Goal: Task Accomplishment & Management: Manage account settings

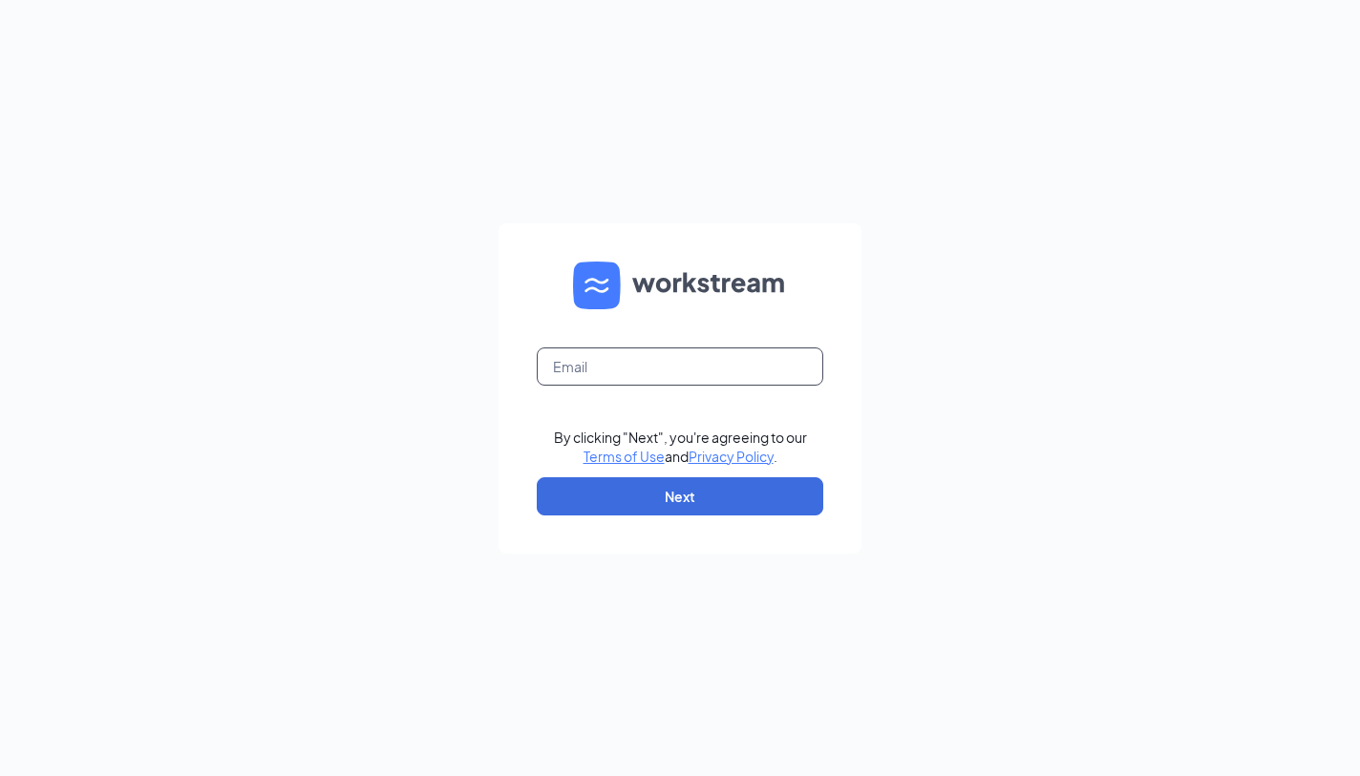
click at [759, 370] on input "text" at bounding box center [680, 367] width 286 height 38
type input "[PERSON_NAME][EMAIL_ADDRESS][PERSON_NAME][DOMAIN_NAME]"
click at [702, 501] on button "Next" at bounding box center [680, 496] width 286 height 38
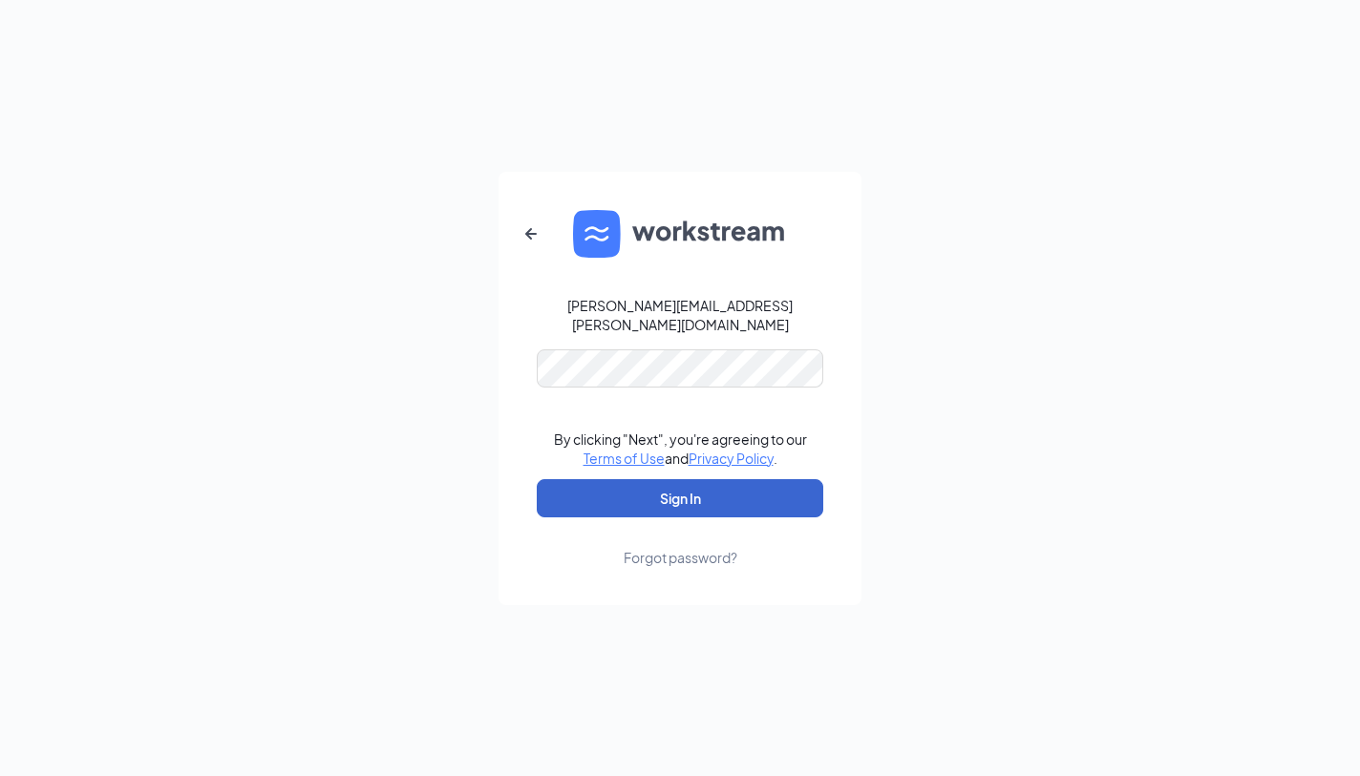
click at [680, 488] on button "Sign In" at bounding box center [680, 498] width 286 height 38
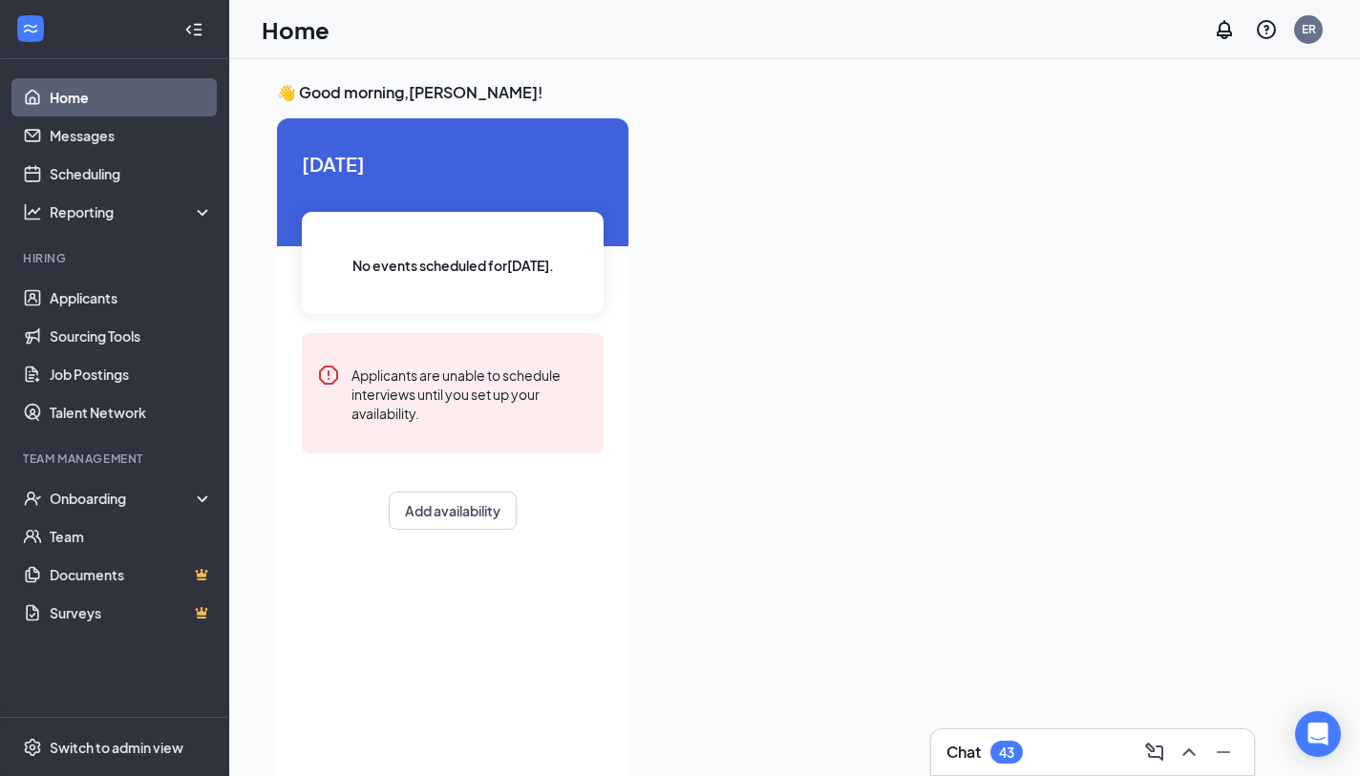
click at [99, 97] on link "Home" at bounding box center [131, 97] width 163 height 38
click at [128, 297] on link "Applicants" at bounding box center [131, 298] width 163 height 38
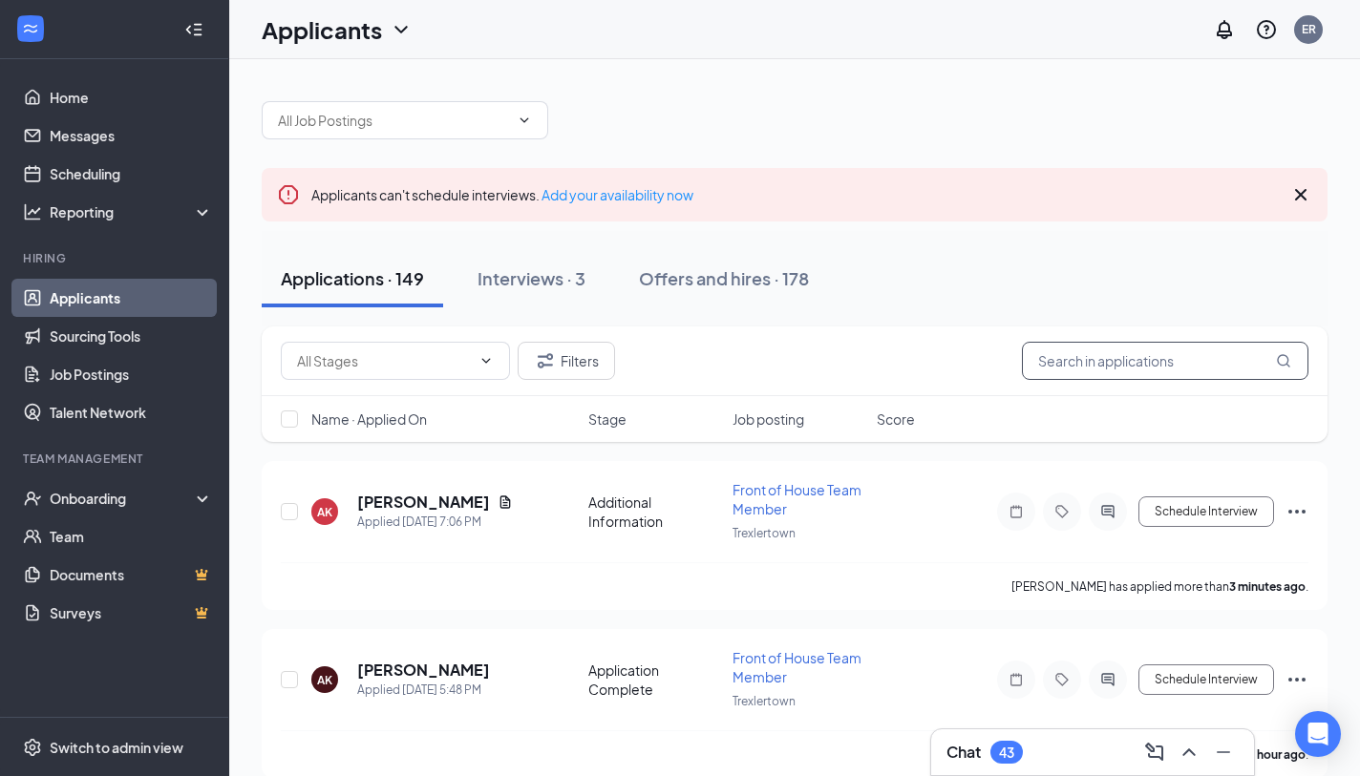
click at [1071, 363] on input "text" at bounding box center [1165, 361] width 286 height 38
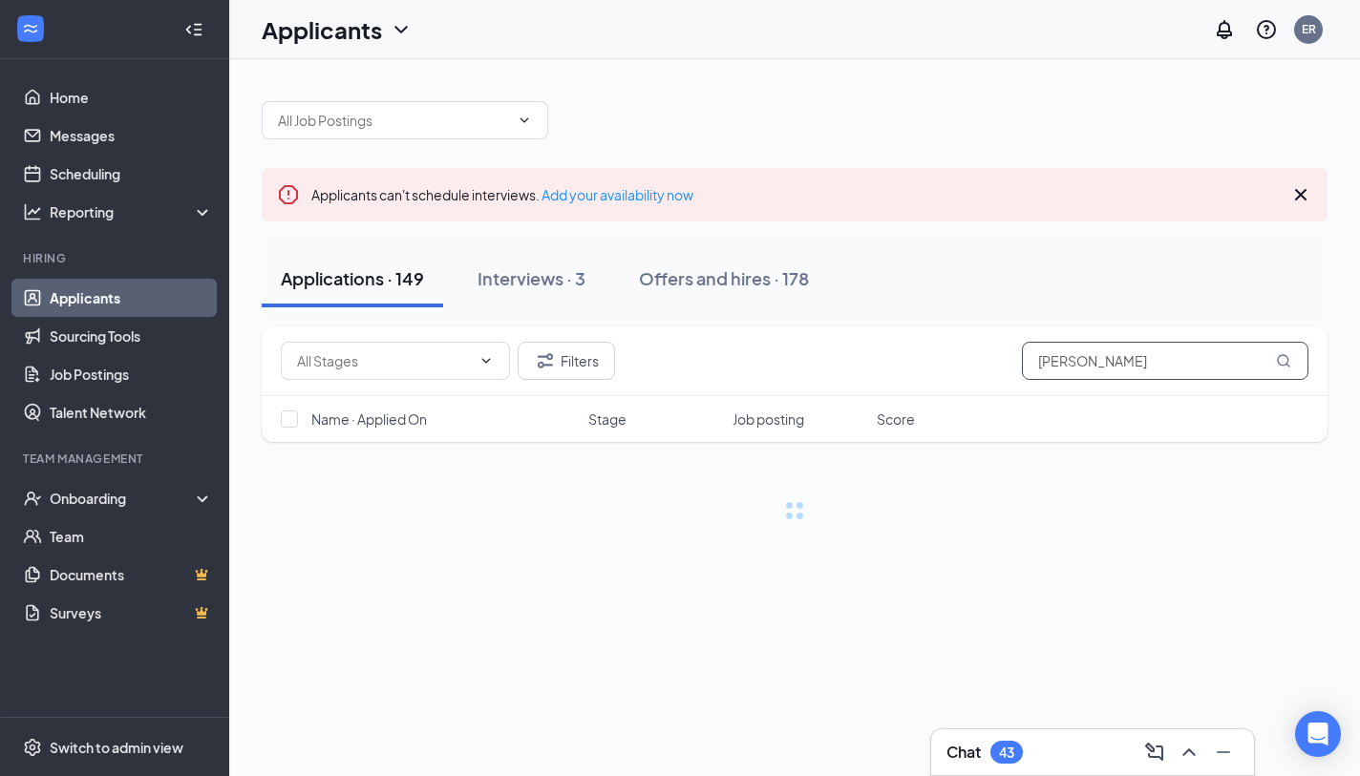
type input "isidro"
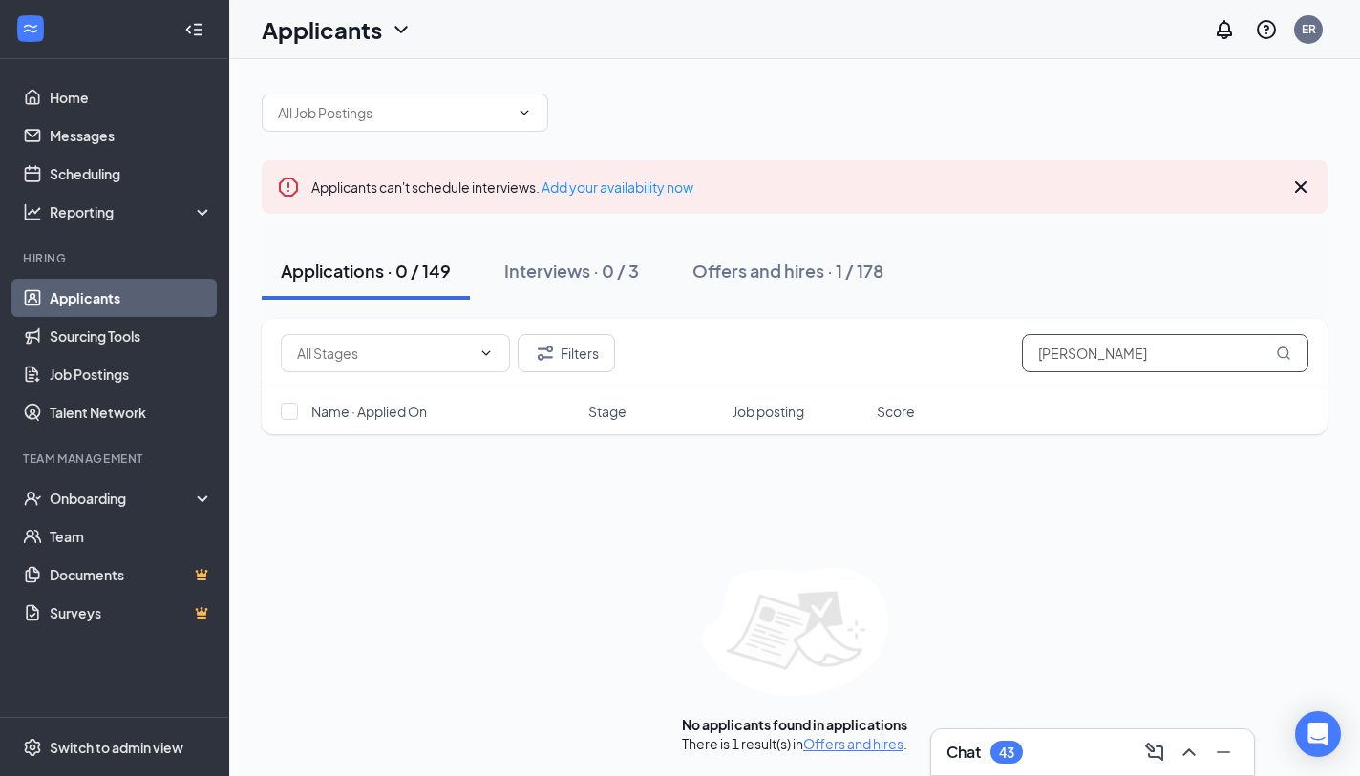
scroll to position [8, 0]
click at [774, 295] on button "Offers and hires · 1 / 178" at bounding box center [787, 271] width 229 height 57
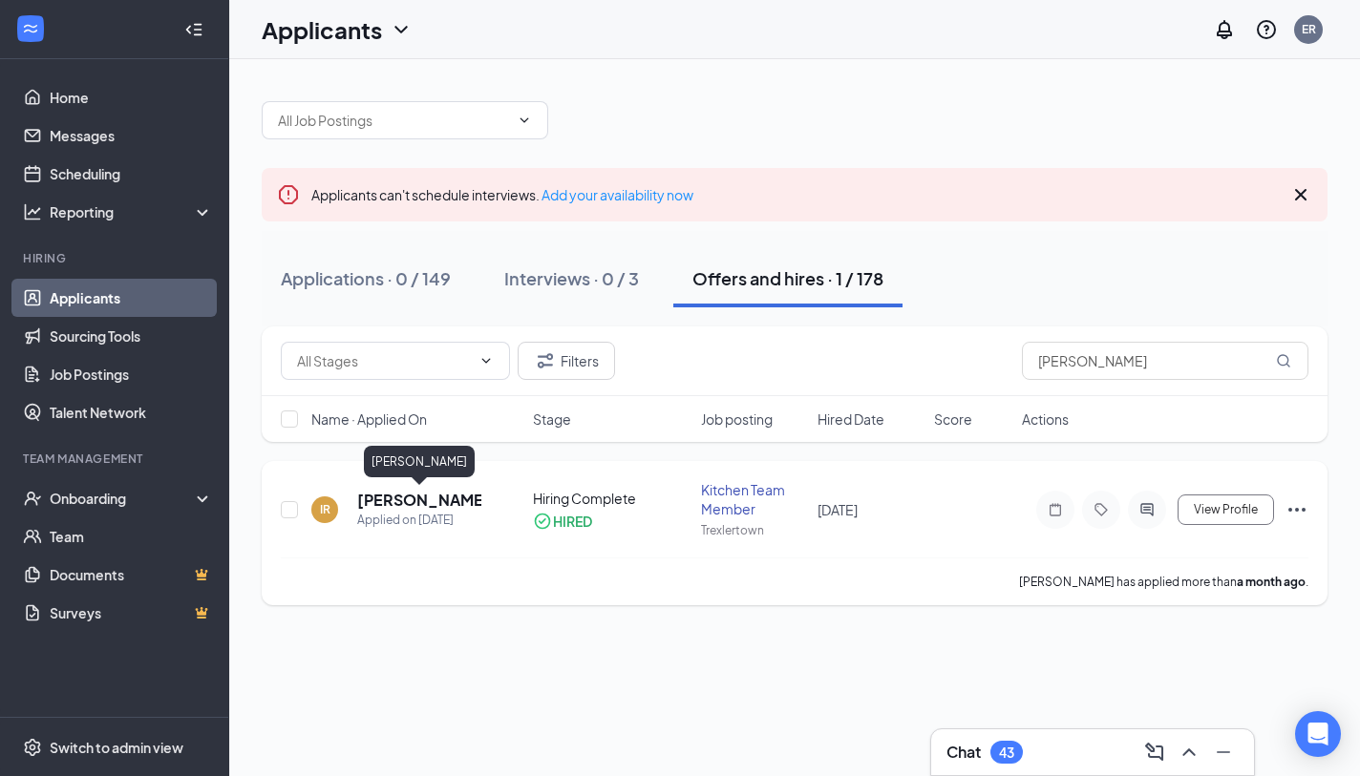
click at [455, 502] on h5 "Isidro Ramirez" at bounding box center [419, 500] width 124 height 21
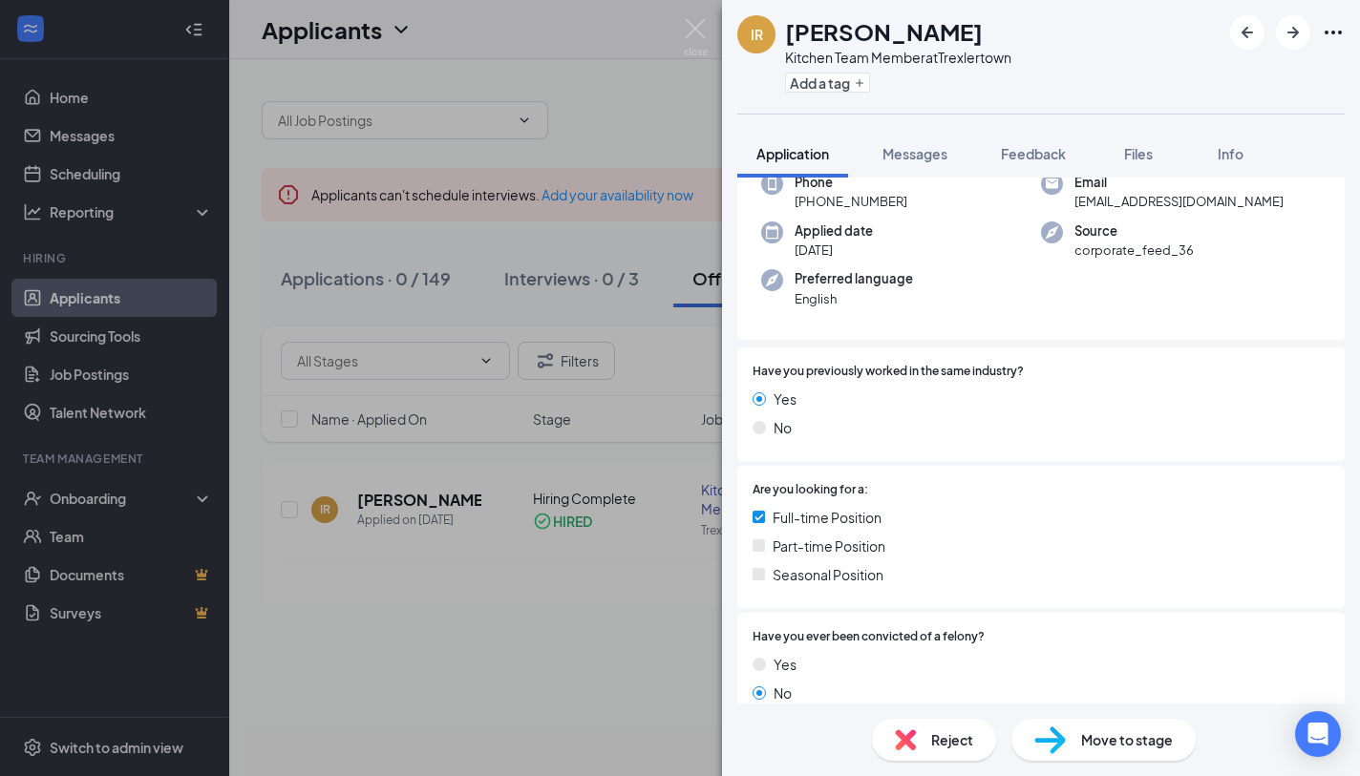
scroll to position [116, 0]
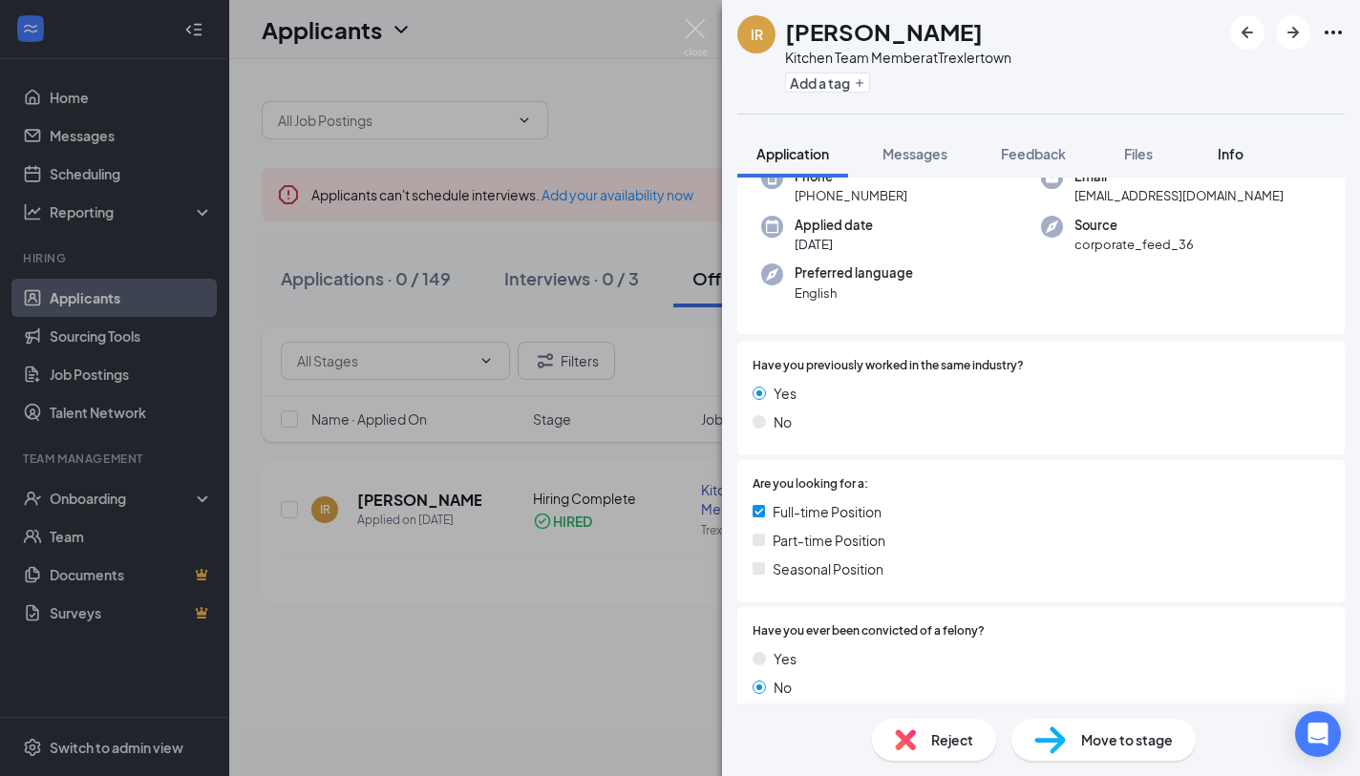
click at [1234, 163] on button "Info" at bounding box center [1230, 154] width 76 height 48
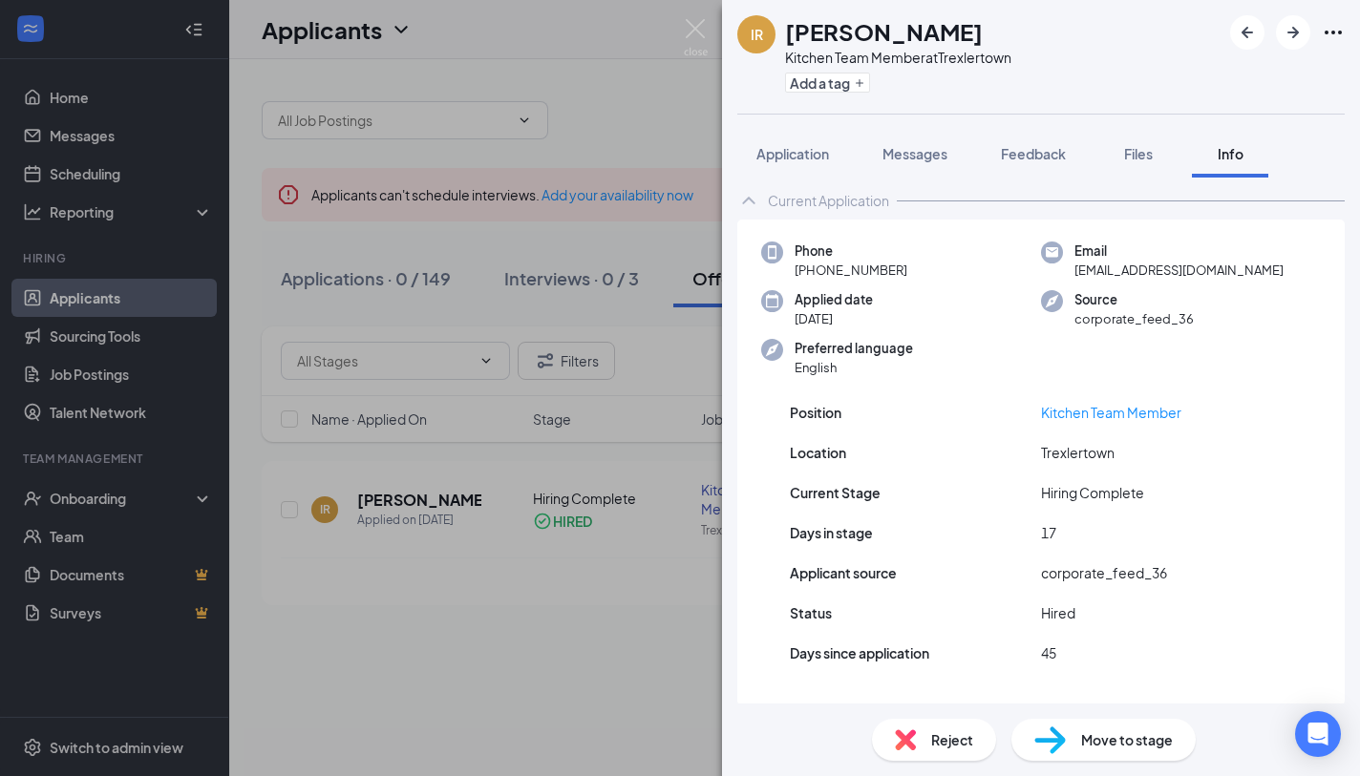
scroll to position [11, 0]
click at [806, 158] on span "Application" at bounding box center [792, 153] width 73 height 17
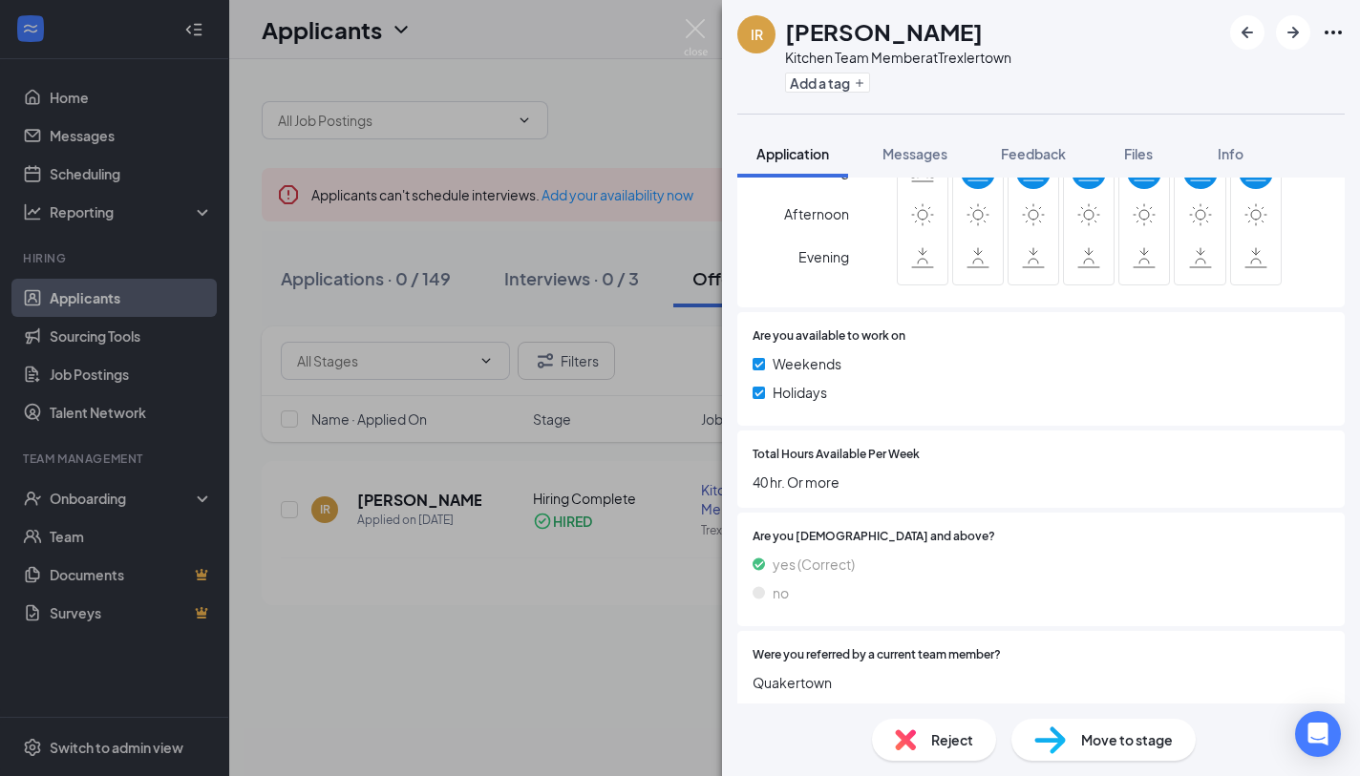
scroll to position [1141, 0]
click at [640, 535] on div "IR Isidro Ramirez Kitchen Team Member at Trexlertown Add a tag Application Mess…" at bounding box center [680, 388] width 1360 height 776
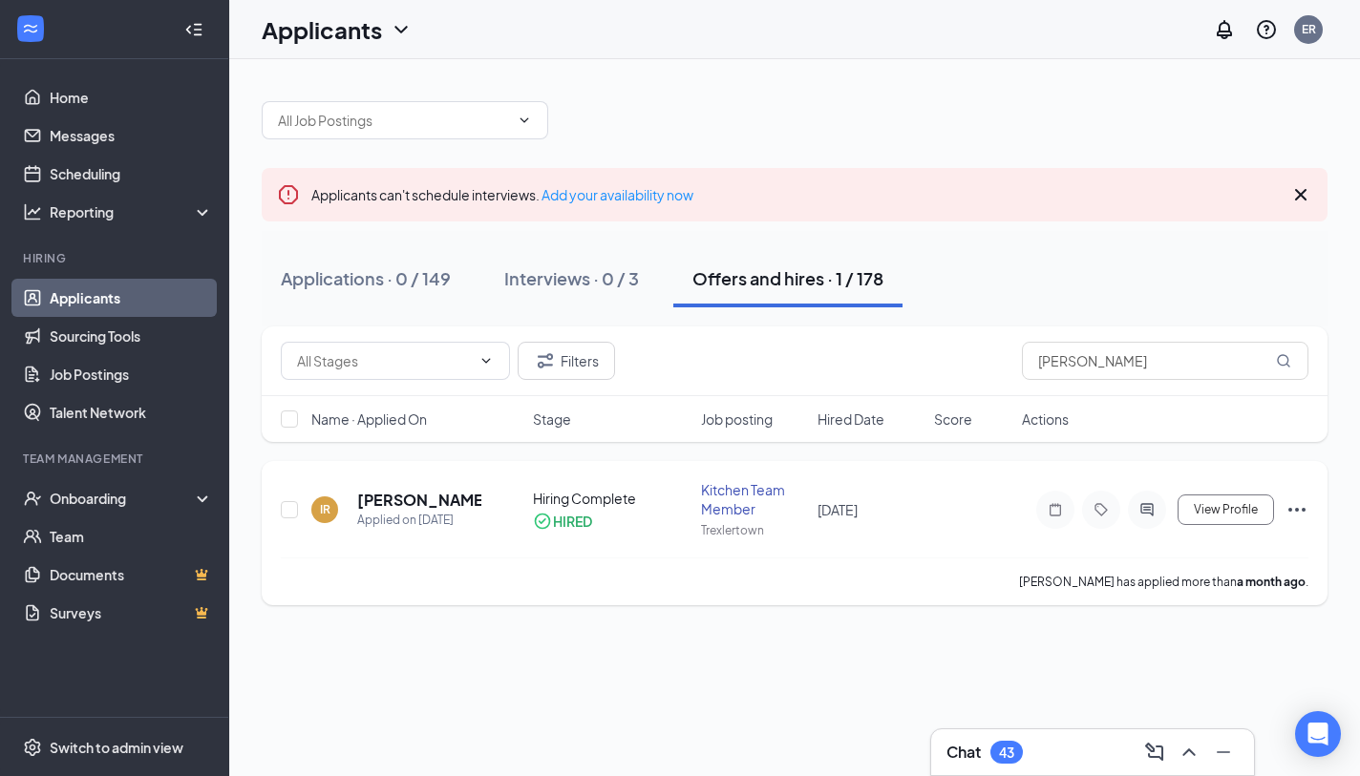
click at [597, 512] on div "HIRED" at bounding box center [612, 521] width 158 height 19
click at [583, 512] on div "HIRED" at bounding box center [572, 521] width 39 height 19
click at [809, 518] on div "IR Isidro Ramirez Applied on Jul 31 Hiring Complete HIRED Kitchen Team Member T…" at bounding box center [794, 518] width 1027 height 77
click at [742, 501] on div "Kitchen Team Member" at bounding box center [753, 499] width 105 height 38
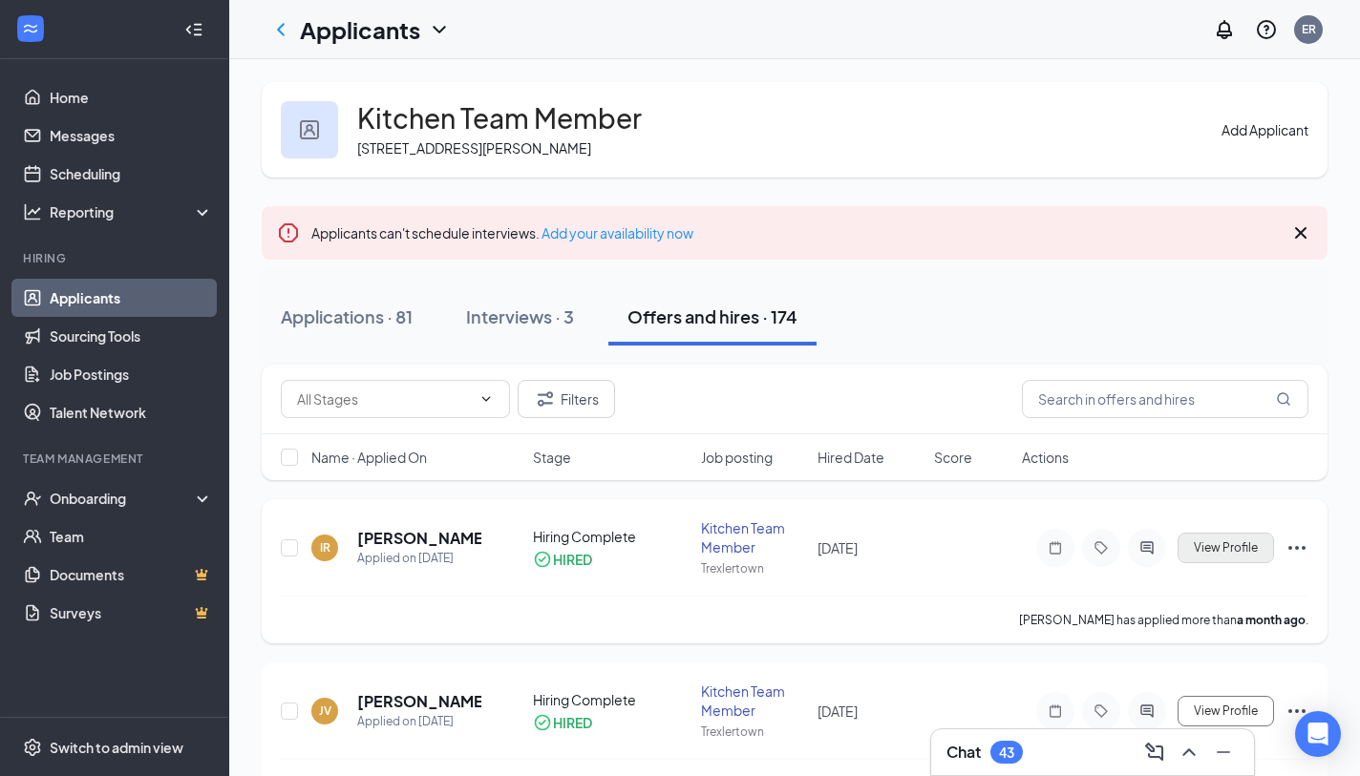
click at [1260, 556] on button "View Profile" at bounding box center [1225, 548] width 96 height 31
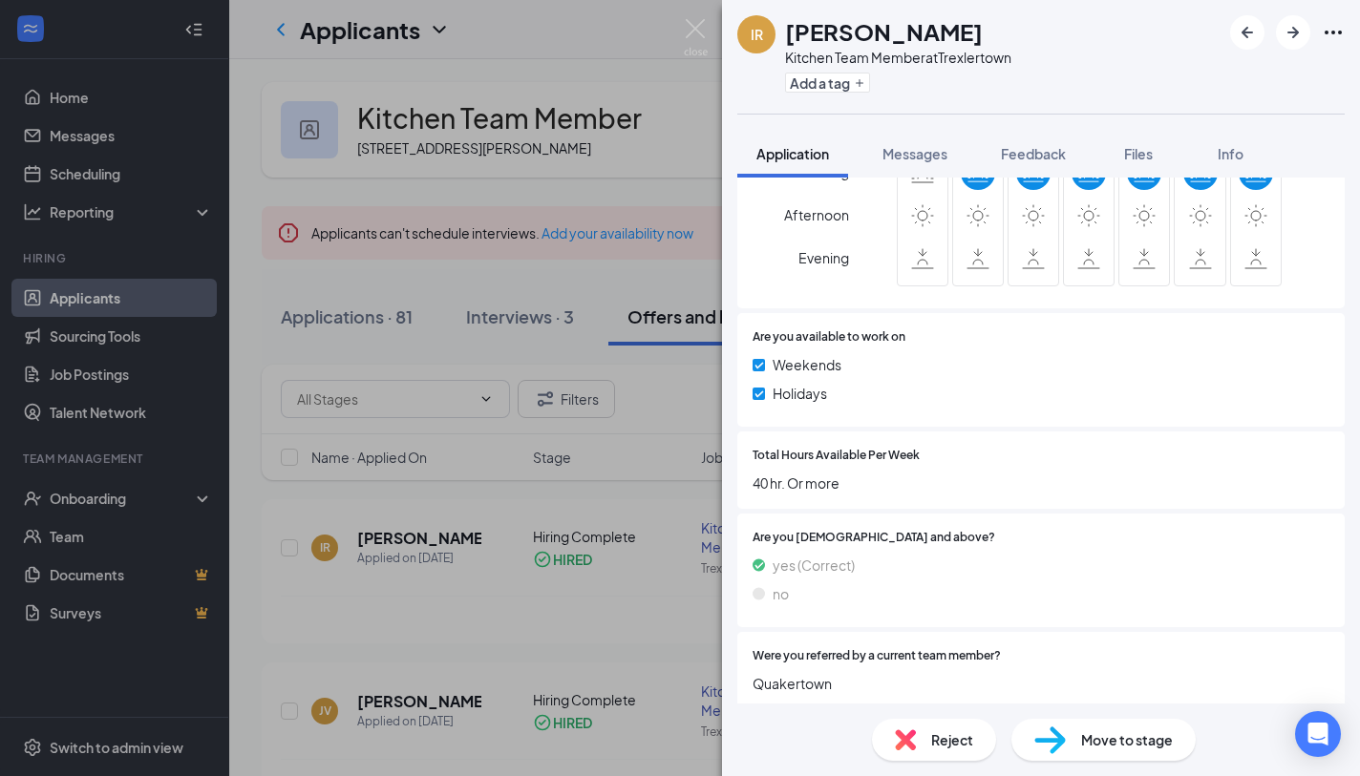
scroll to position [1141, 0]
click at [1104, 736] on span "Move to stage" at bounding box center [1127, 740] width 92 height 21
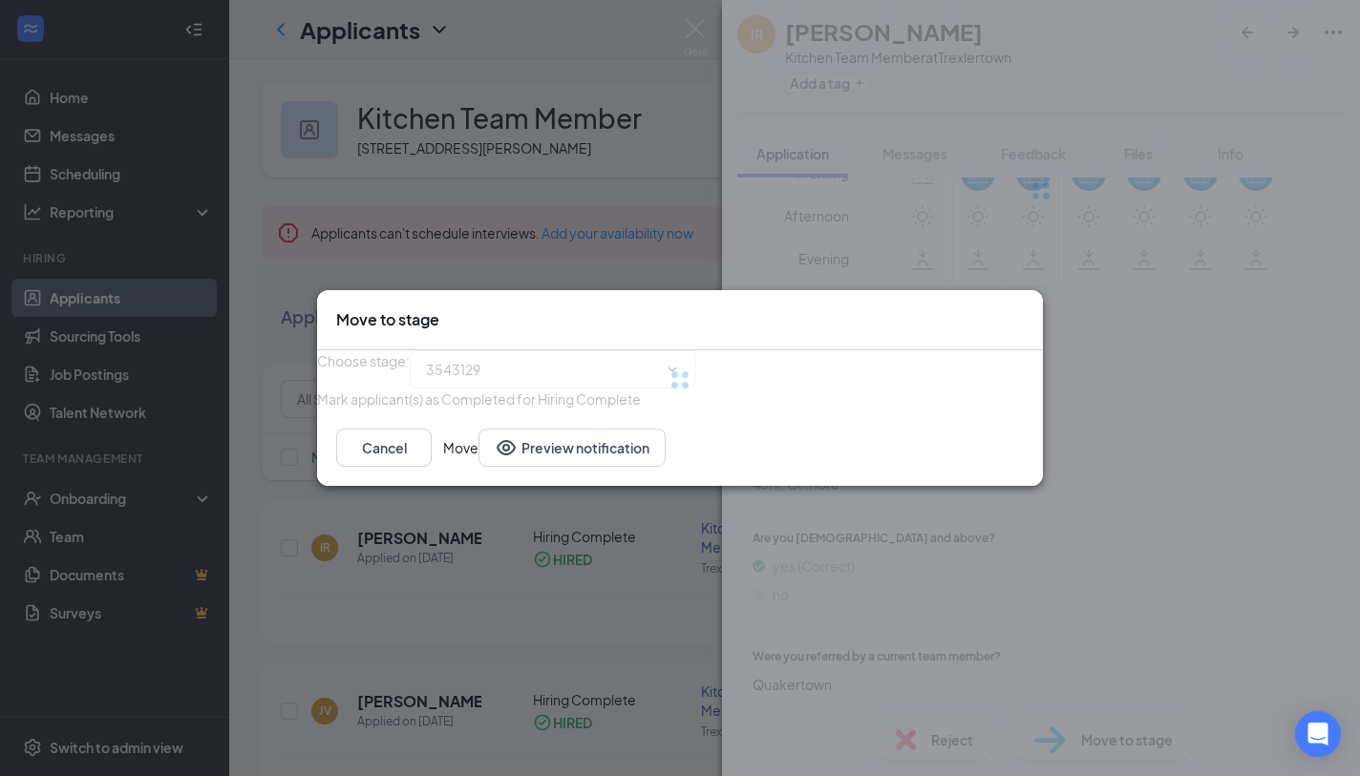
scroll to position [1133, 0]
type input "Hiring Complete (current stage)"
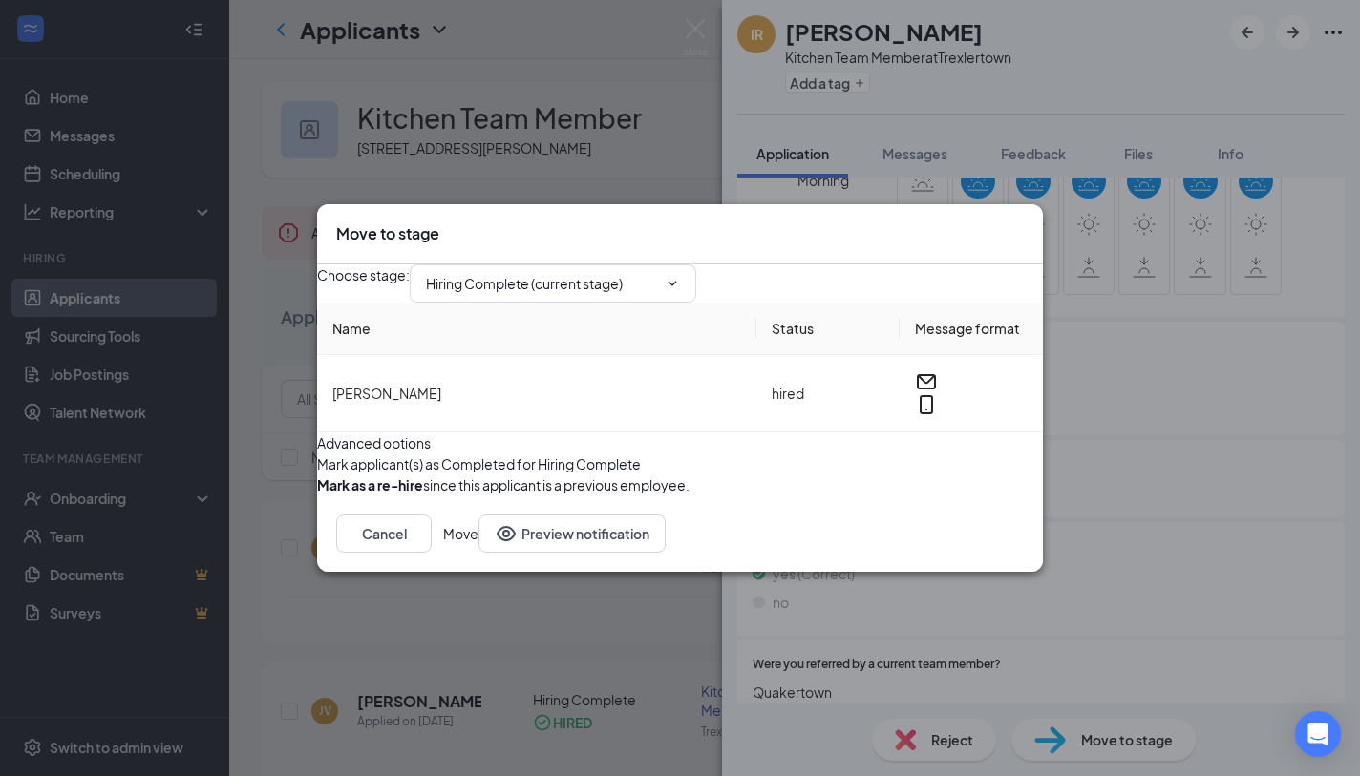
click at [317, 496] on button "button" at bounding box center [317, 485] width 0 height 21
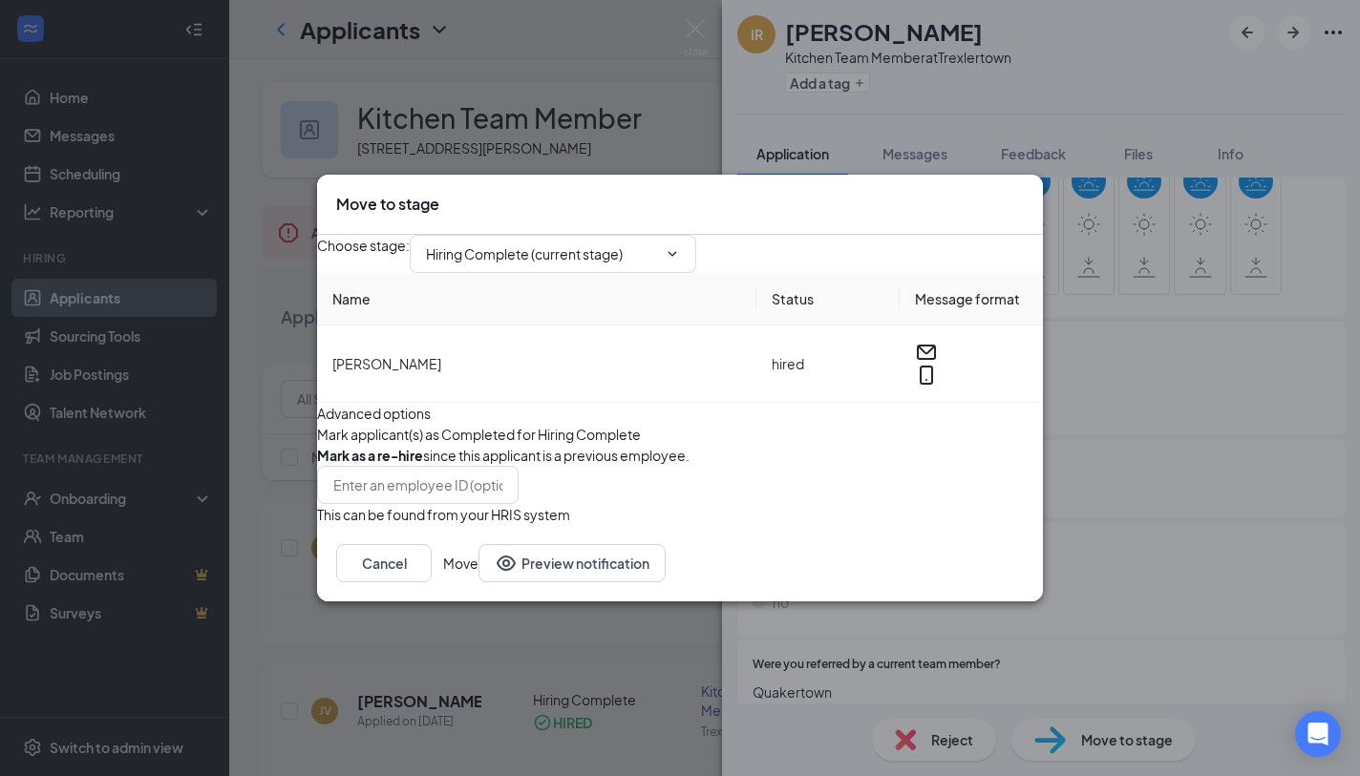
click at [478, 582] on button "Move" at bounding box center [460, 563] width 35 height 38
click at [657, 243] on input "Hiring Complete (current stage)" at bounding box center [541, 253] width 231 height 21
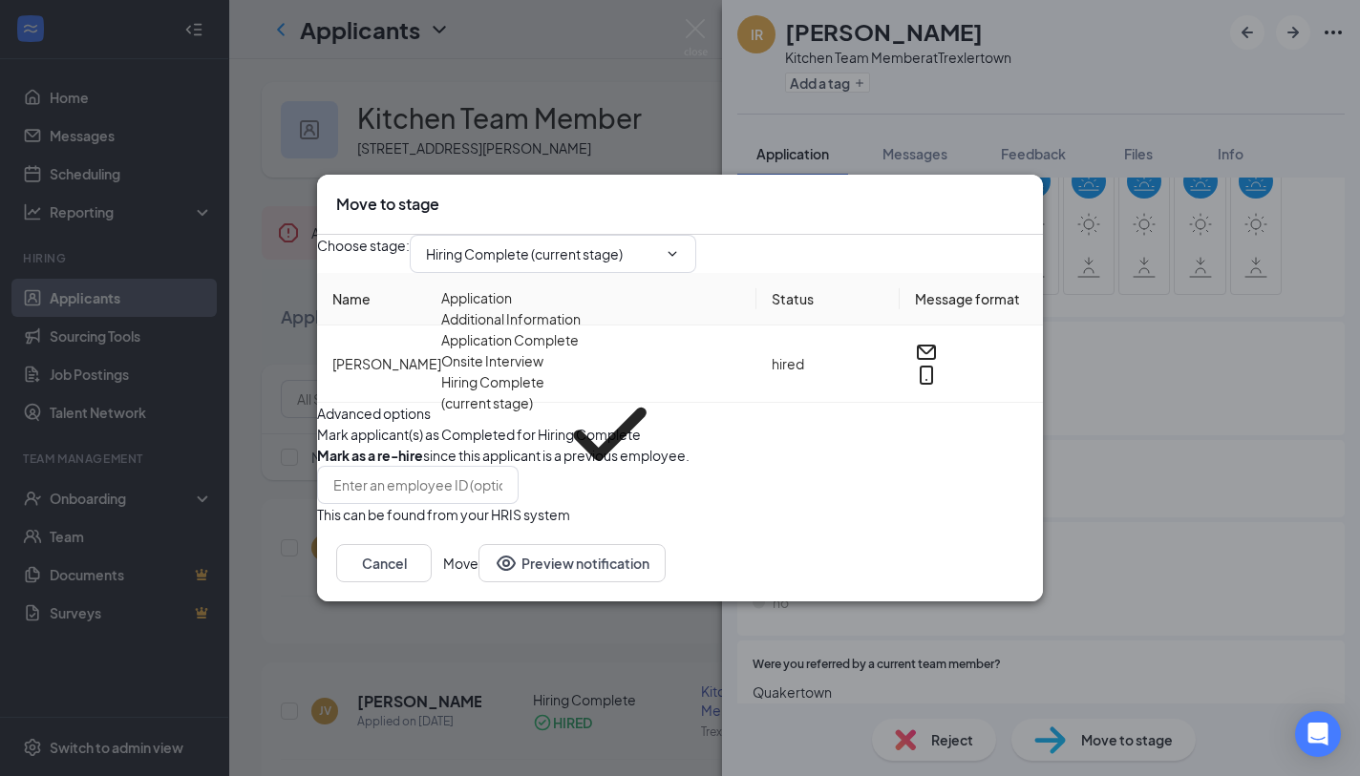
click at [864, 241] on div "Choose stage : Hiring Complete (current stage) Application Additional Informati…" at bounding box center [680, 254] width 726 height 38
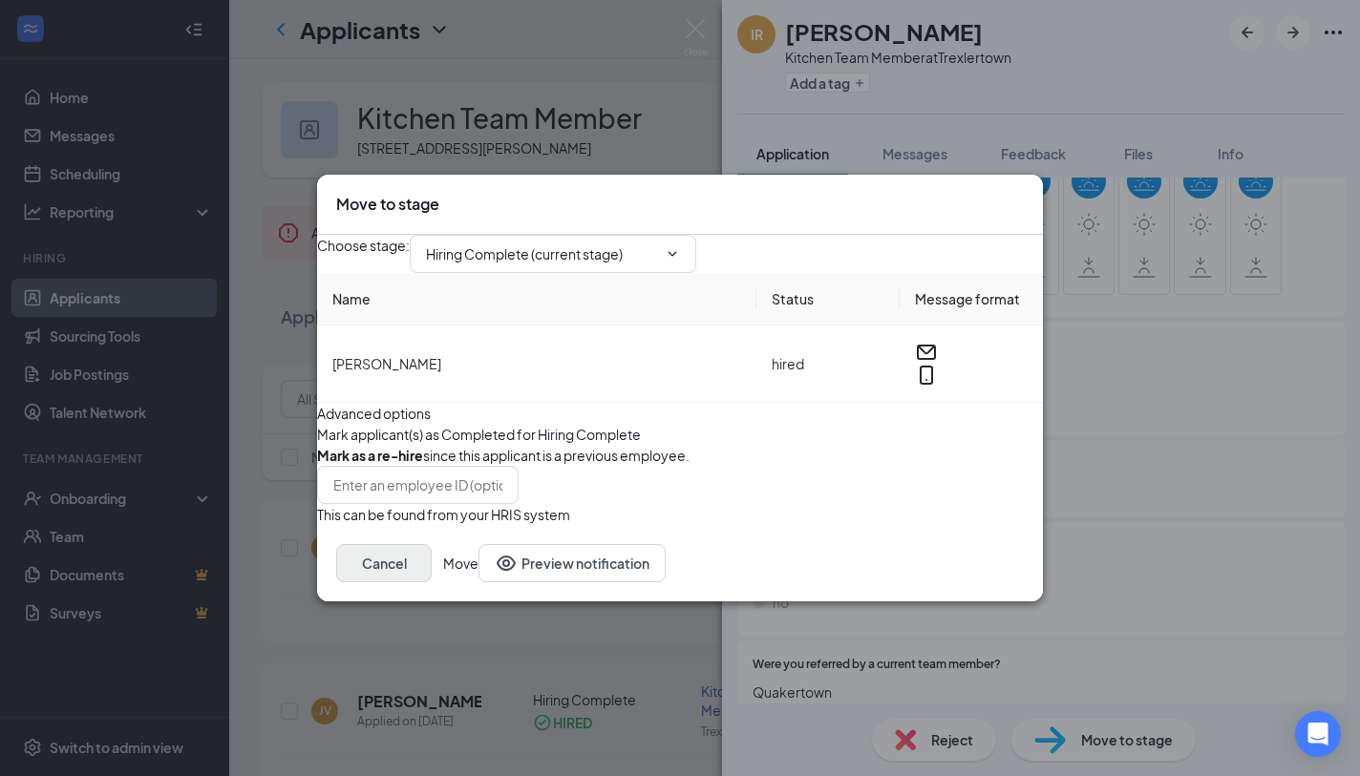
click at [432, 582] on button "Cancel" at bounding box center [383, 563] width 95 height 38
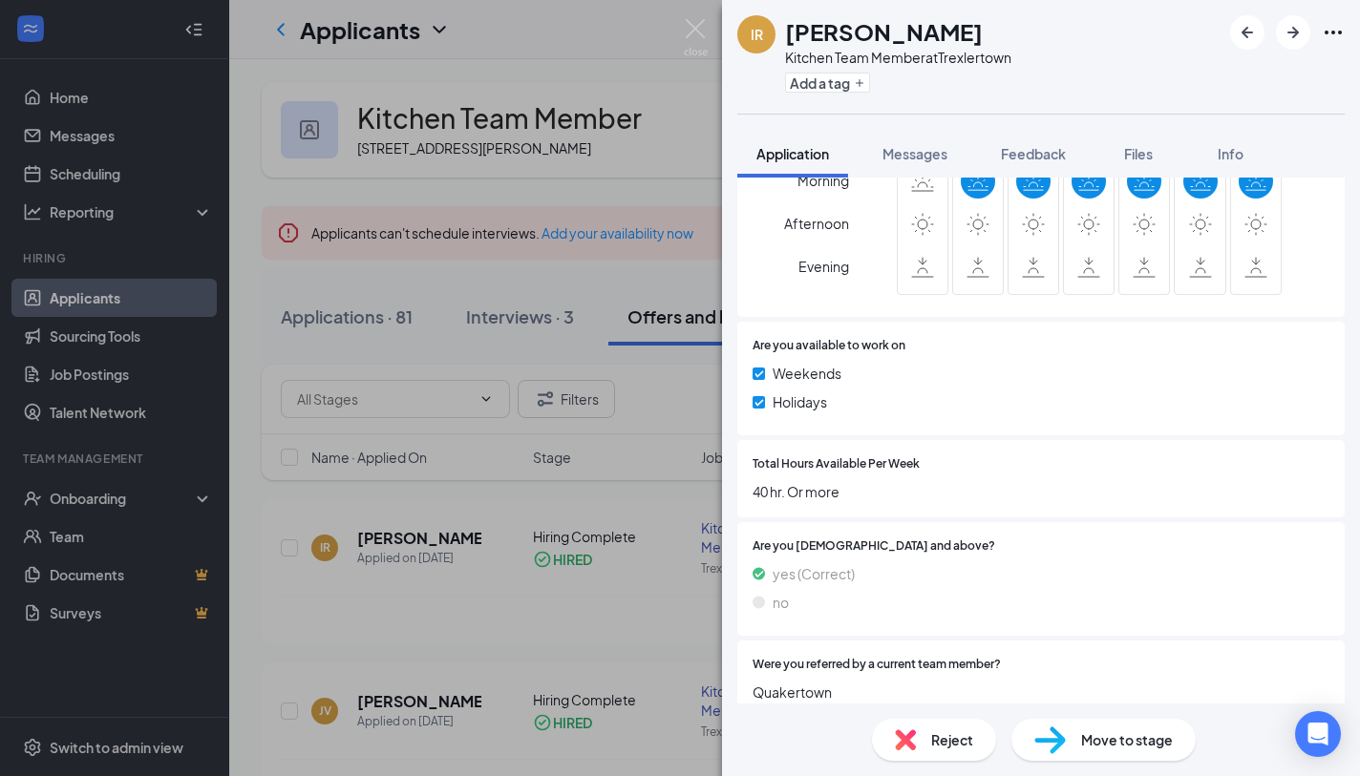
click at [645, 160] on div "IR Isidro Ramirez Kitchen Team Member at Trexlertown Add a tag Application Mess…" at bounding box center [680, 388] width 1360 height 776
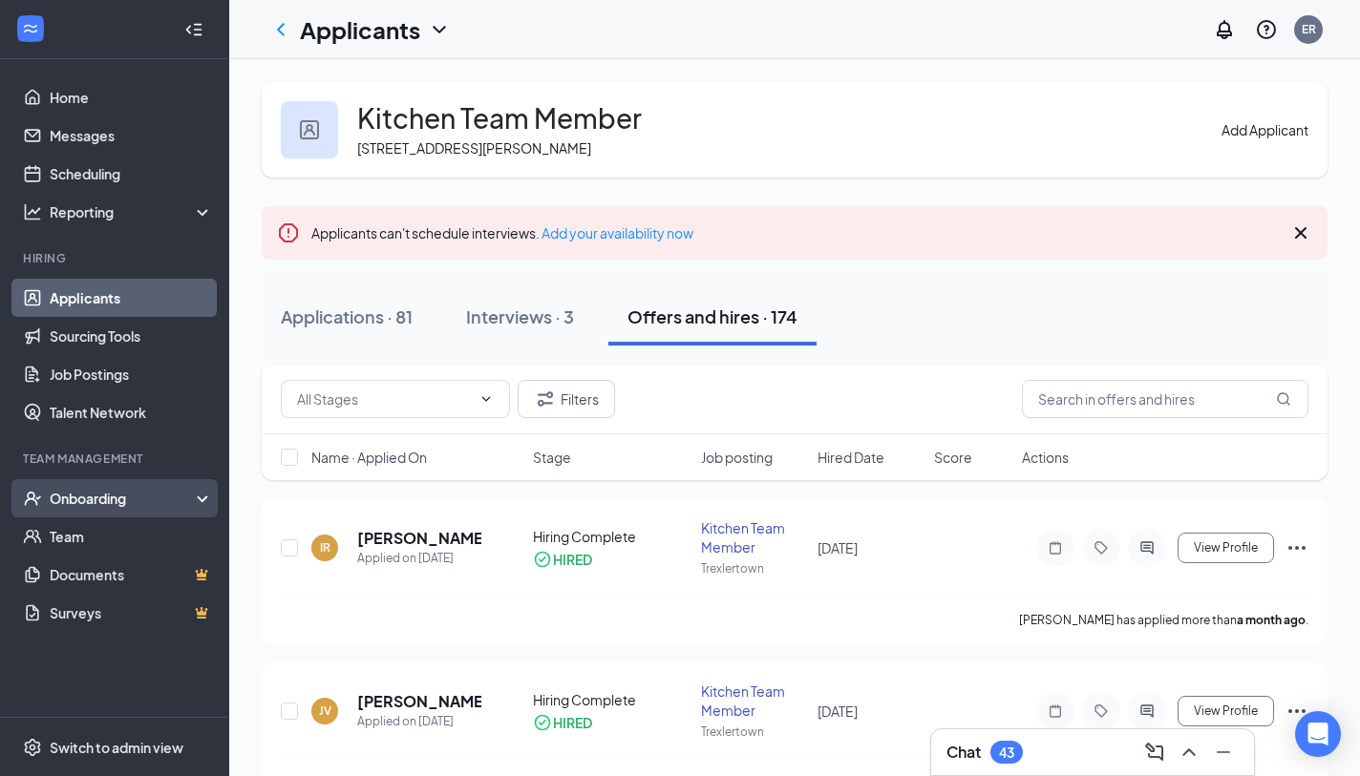
click at [73, 507] on div "Onboarding" at bounding box center [123, 498] width 147 height 19
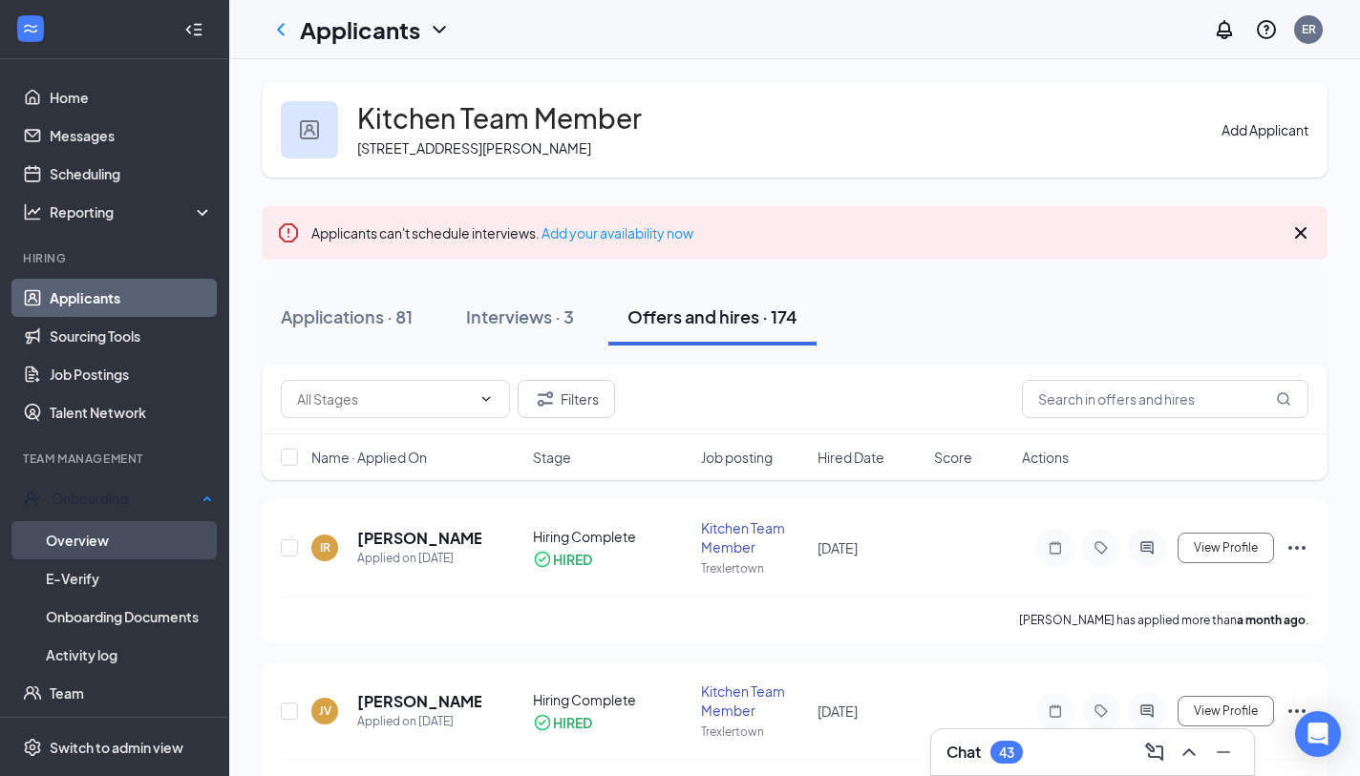
click at [81, 534] on link "Overview" at bounding box center [129, 540] width 167 height 38
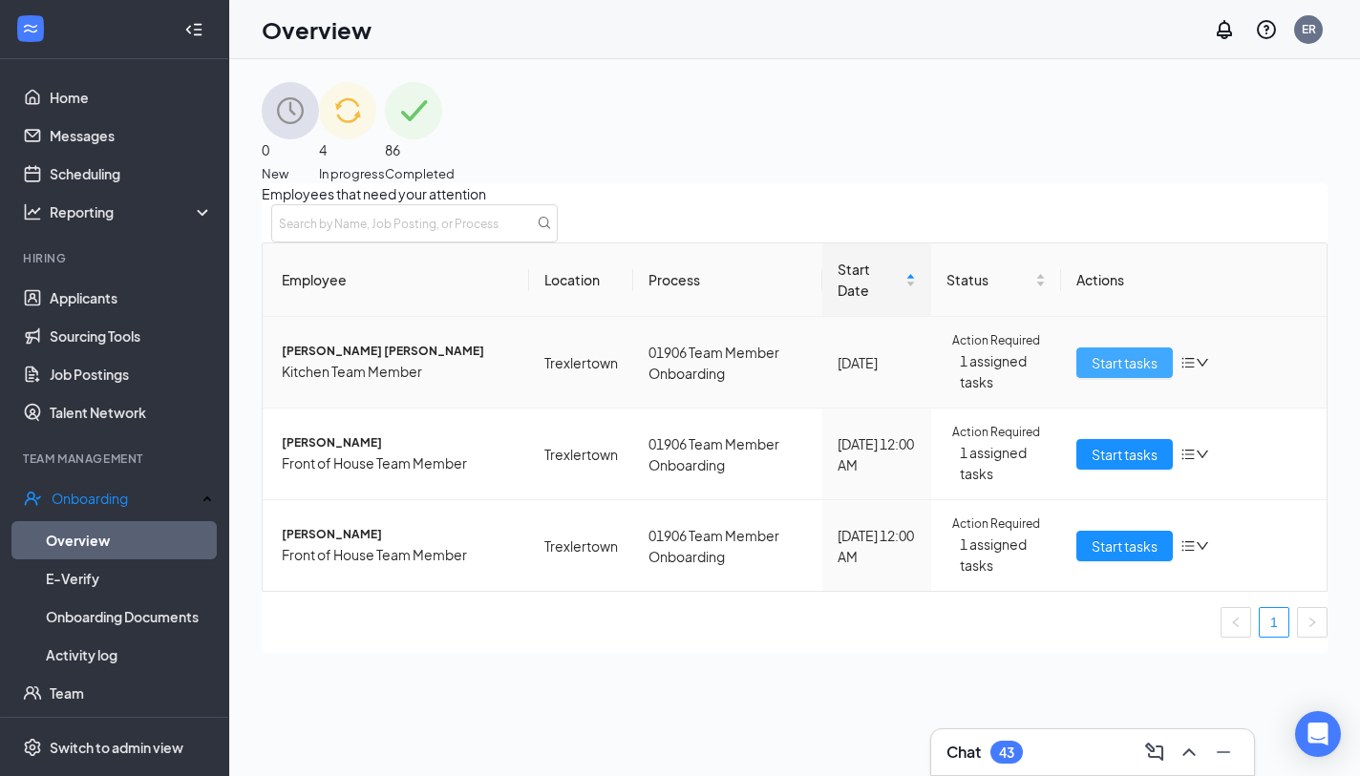
click at [1099, 373] on span "Start tasks" at bounding box center [1124, 362] width 66 height 21
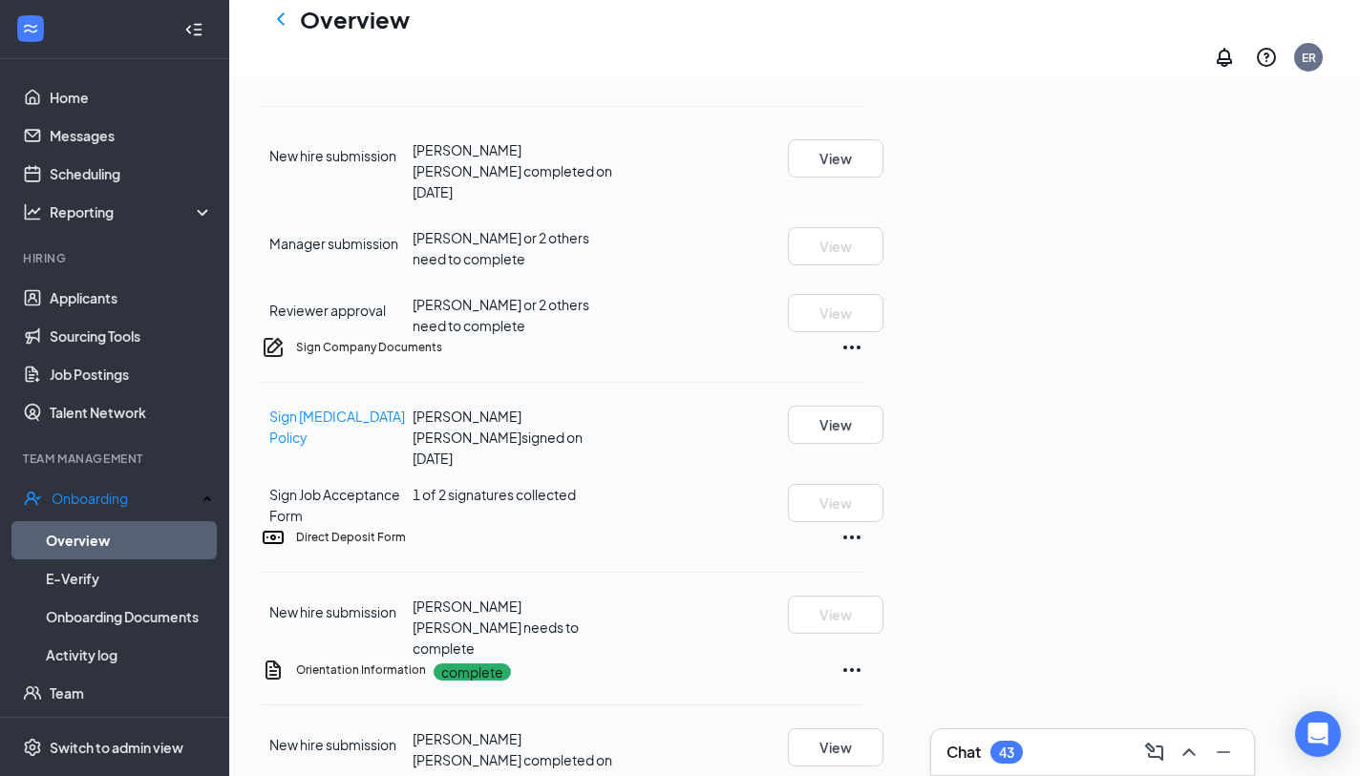
scroll to position [753, 0]
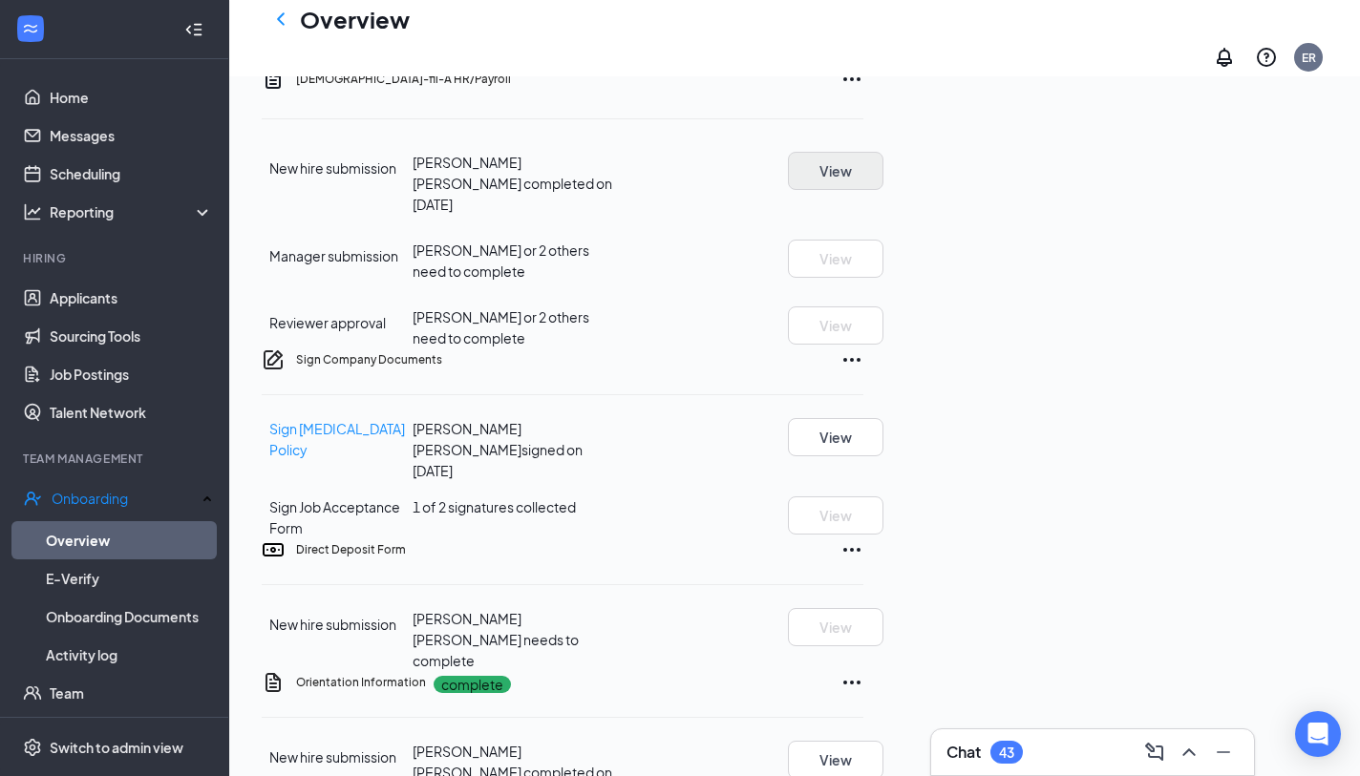
click at [883, 190] on button "View" at bounding box center [835, 171] width 95 height 38
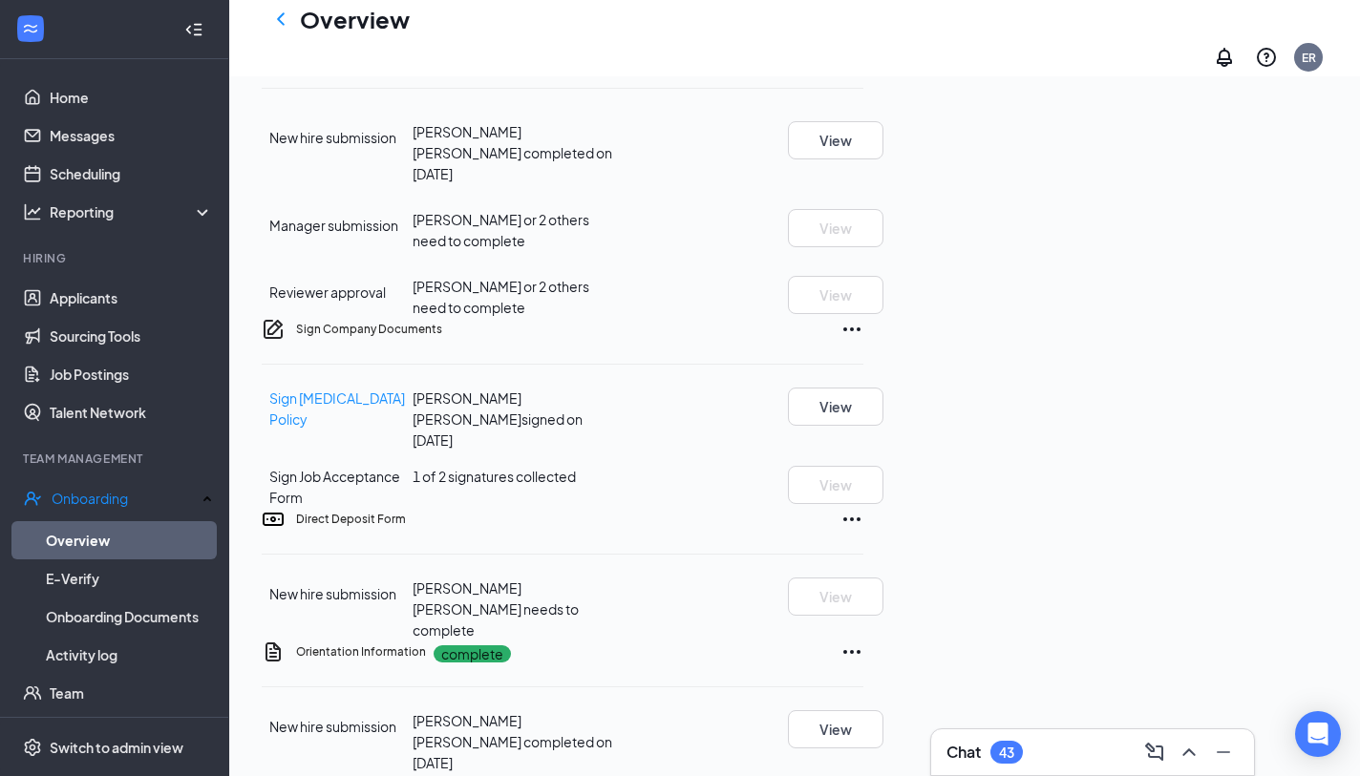
scroll to position [785, 0]
click at [576, 484] on span "1 of 2 signatures collected" at bounding box center [494, 475] width 163 height 17
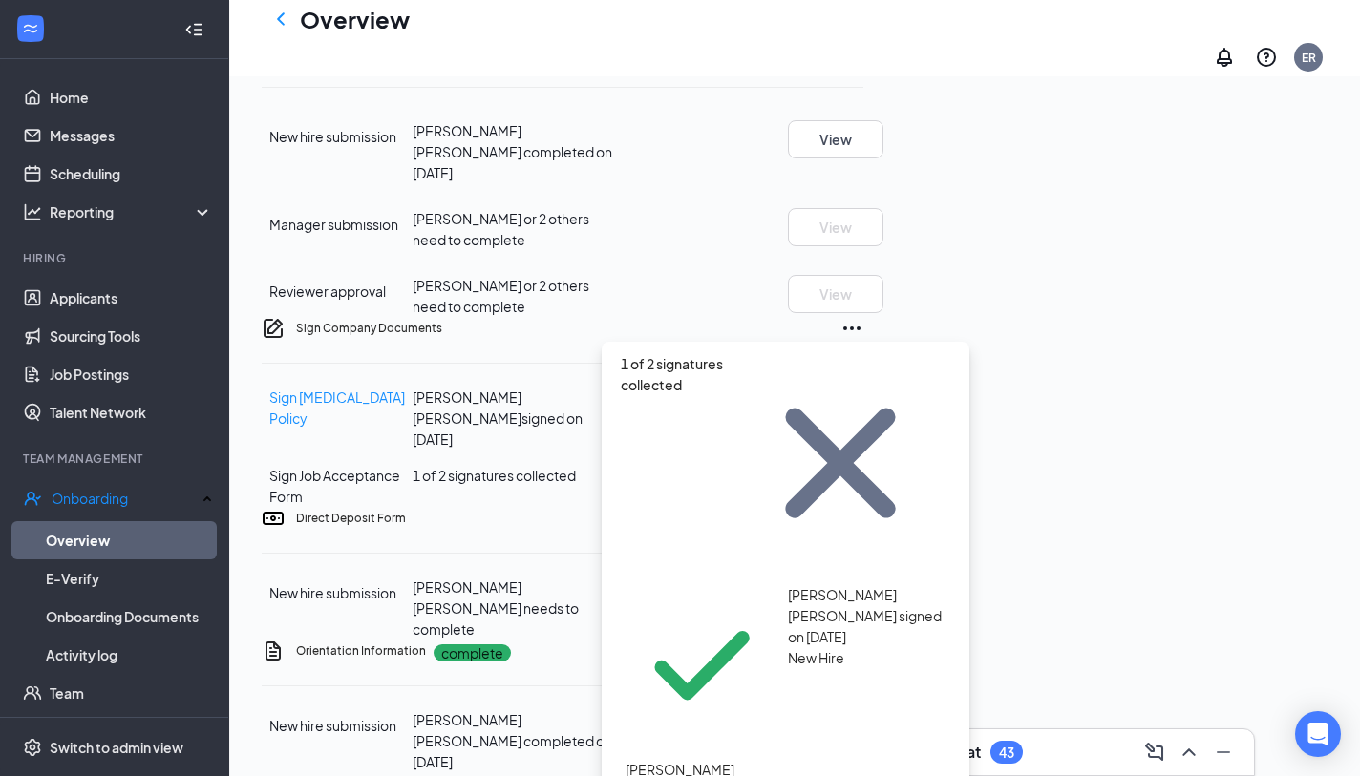
click at [677, 775] on span "HR/ Admin" at bounding box center [679, 790] width 109 height 21
click at [880, 408] on icon "Cross" at bounding box center [841, 463] width 110 height 110
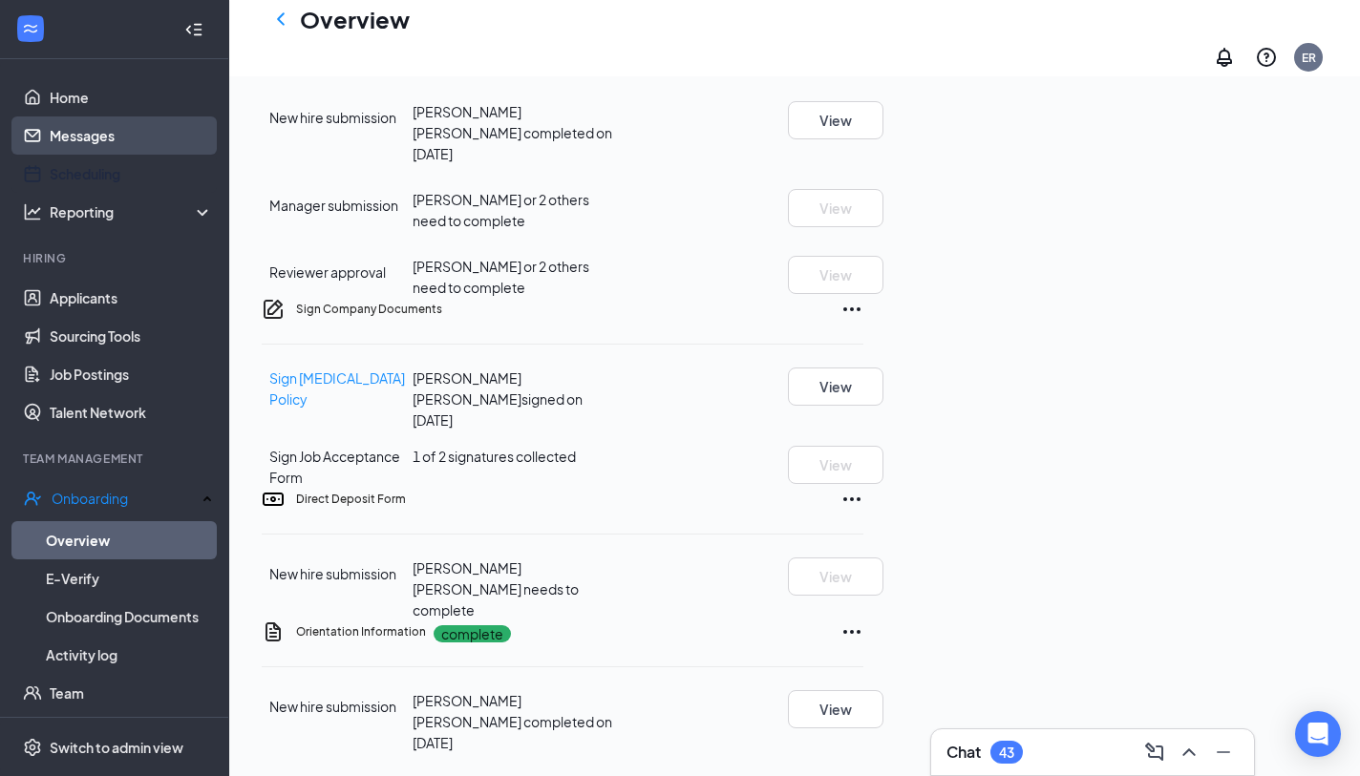
scroll to position [1, 0]
